Goal: Task Accomplishment & Management: Use online tool/utility

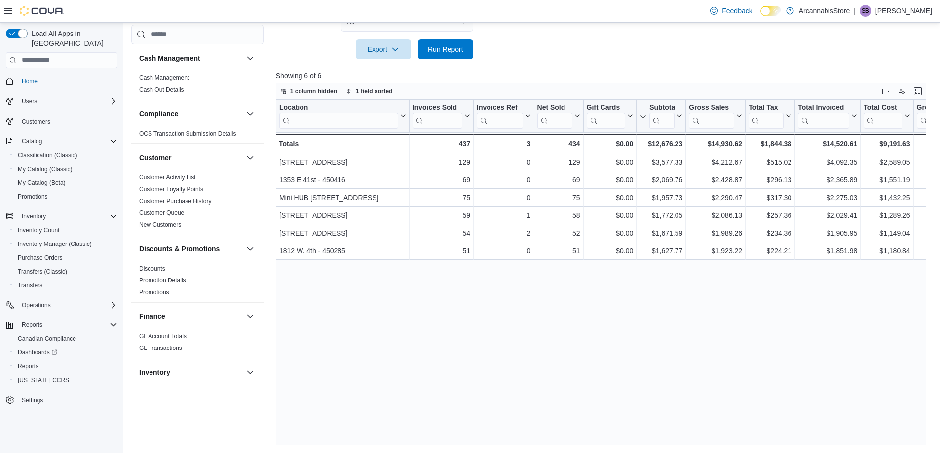
scroll to position [592, 0]
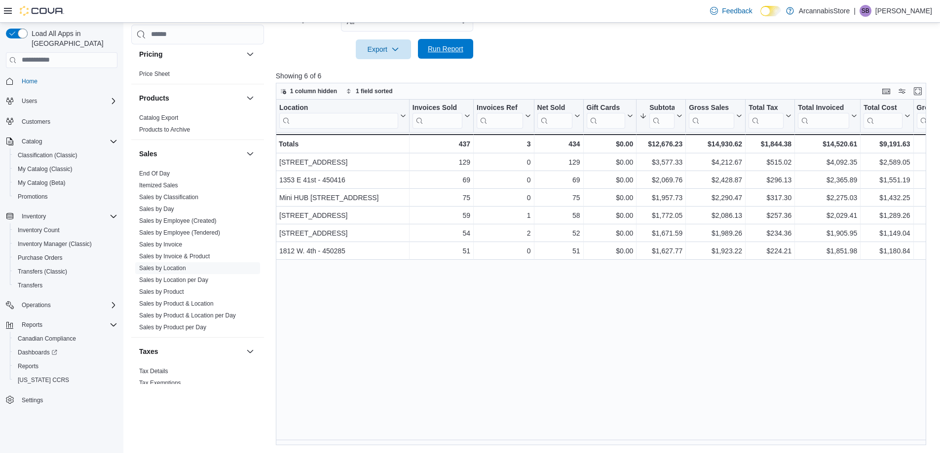
click at [441, 42] on span "Run Report" at bounding box center [445, 49] width 43 height 20
click at [149, 175] on link "End Of Day" at bounding box center [154, 173] width 31 height 7
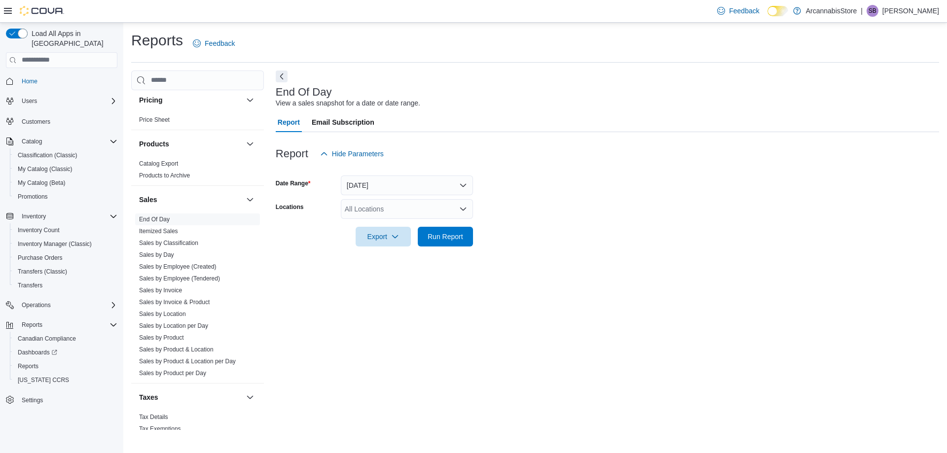
click at [378, 213] on div "All Locations" at bounding box center [407, 209] width 132 height 20
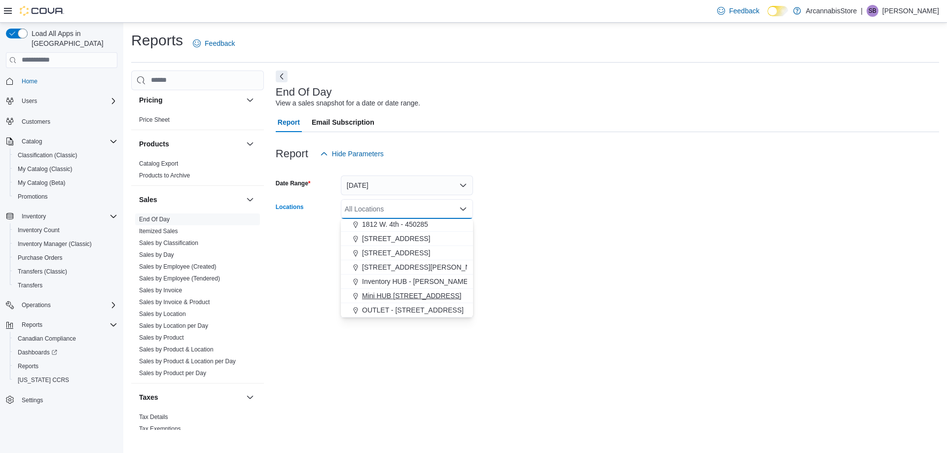
click at [401, 294] on span "Mini HUB [STREET_ADDRESS]" at bounding box center [411, 296] width 99 height 10
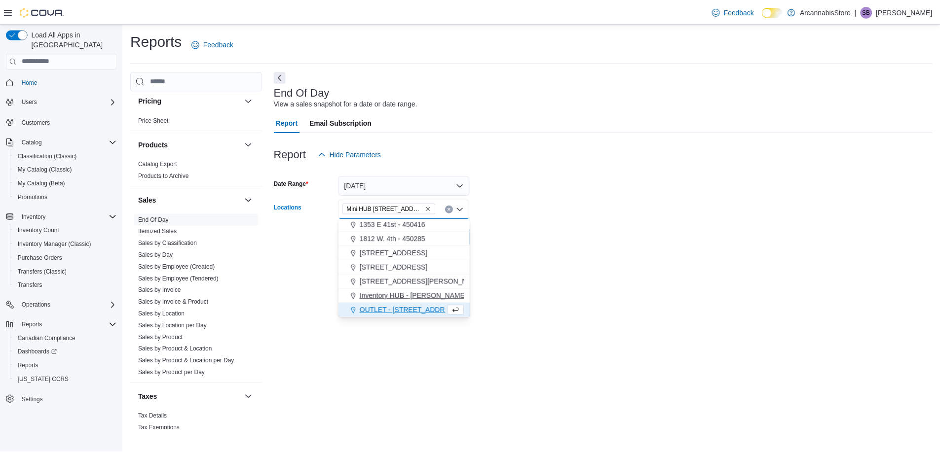
scroll to position [30, 0]
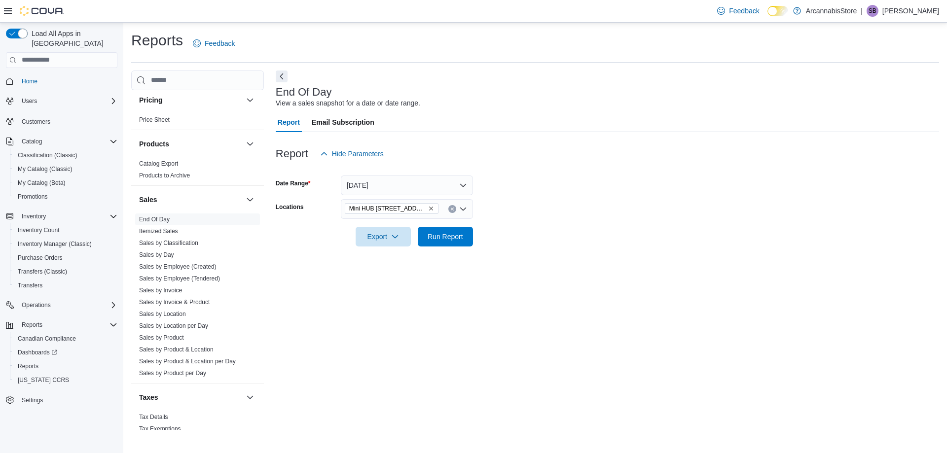
click at [517, 241] on form "Date Range [DATE] Locations Mini HUB [STREET_ADDRESS] Export Run Report" at bounding box center [608, 205] width 664 height 83
click at [440, 240] on span "Run Report" at bounding box center [446, 236] width 36 height 10
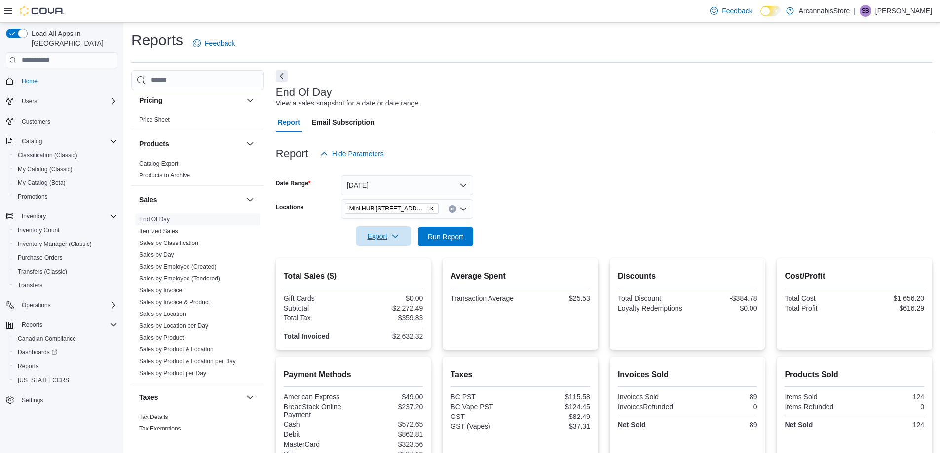
click at [380, 241] on span "Export" at bounding box center [383, 236] width 43 height 20
click at [379, 277] on span "Export to Pdf" at bounding box center [385, 276] width 44 height 8
click at [453, 236] on span "Run Report" at bounding box center [446, 236] width 36 height 10
click at [384, 238] on span "Export" at bounding box center [383, 236] width 43 height 20
click at [371, 279] on span "Export to Pdf" at bounding box center [385, 276] width 44 height 8
